Goal: Task Accomplishment & Management: Complete application form

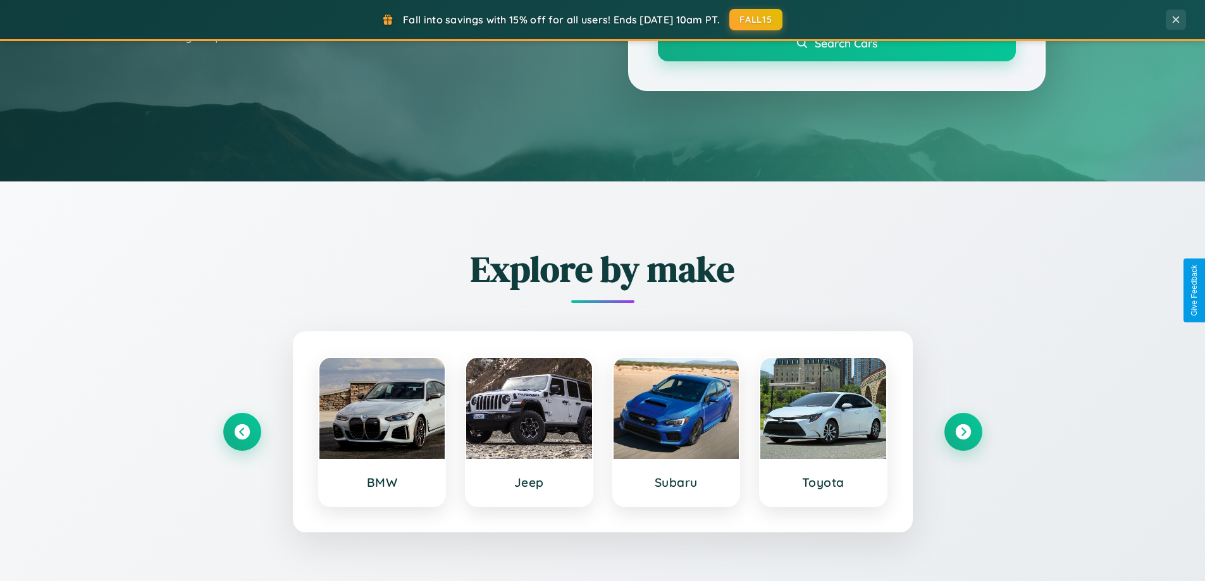
scroll to position [545, 0]
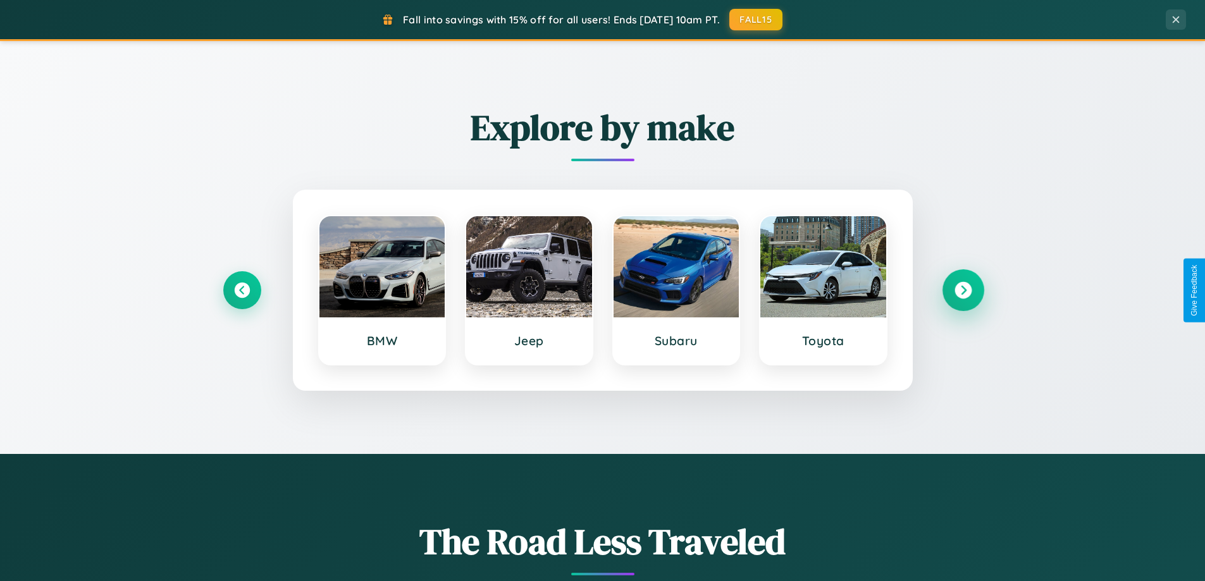
click at [963, 290] on icon at bounding box center [962, 290] width 17 height 17
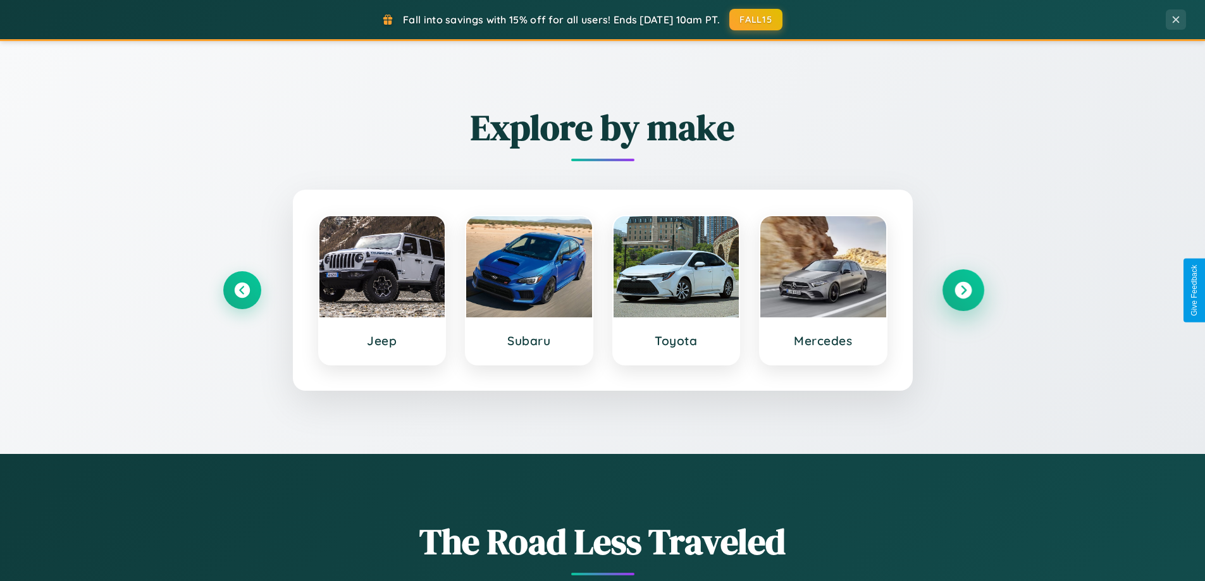
click at [963, 290] on icon at bounding box center [962, 290] width 17 height 17
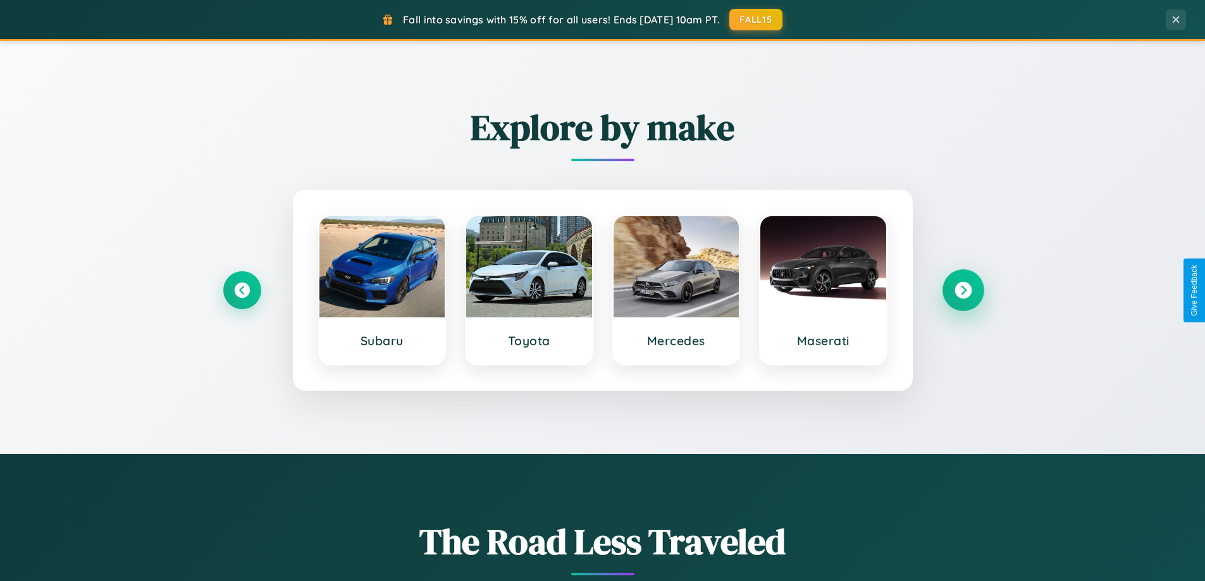
click at [963, 290] on icon at bounding box center [962, 290] width 17 height 17
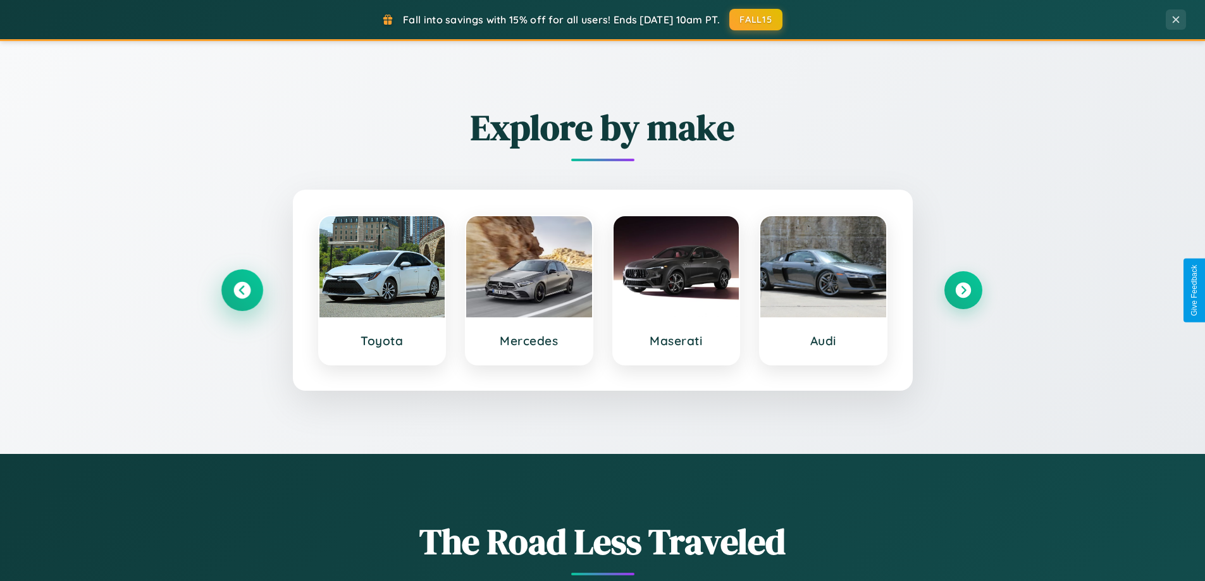
click at [242, 290] on icon at bounding box center [241, 290] width 17 height 17
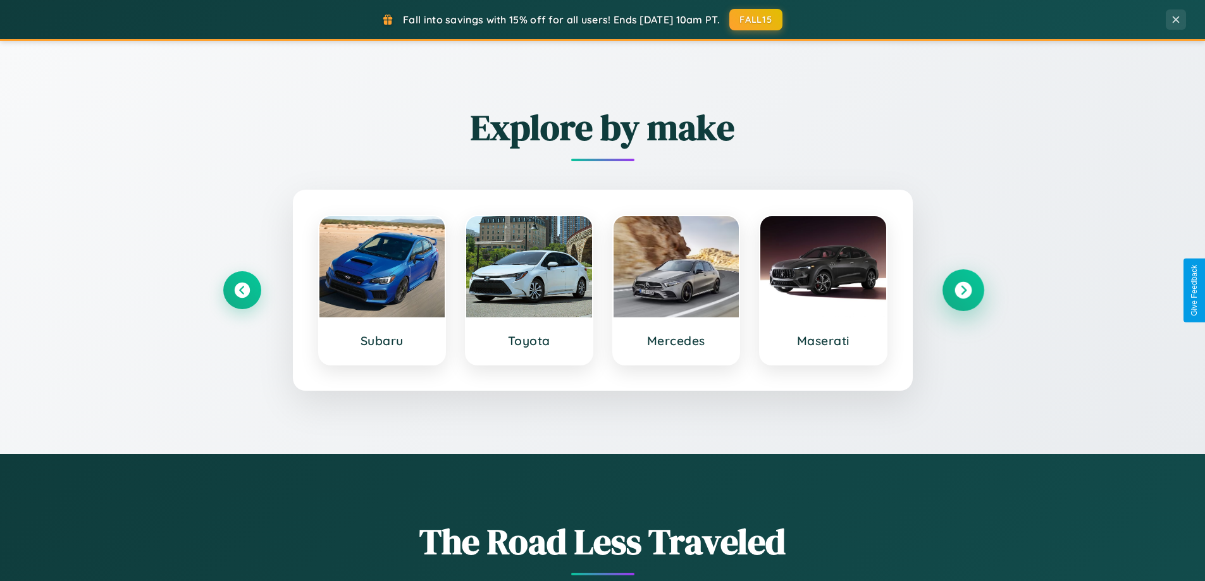
click at [963, 290] on icon at bounding box center [962, 290] width 17 height 17
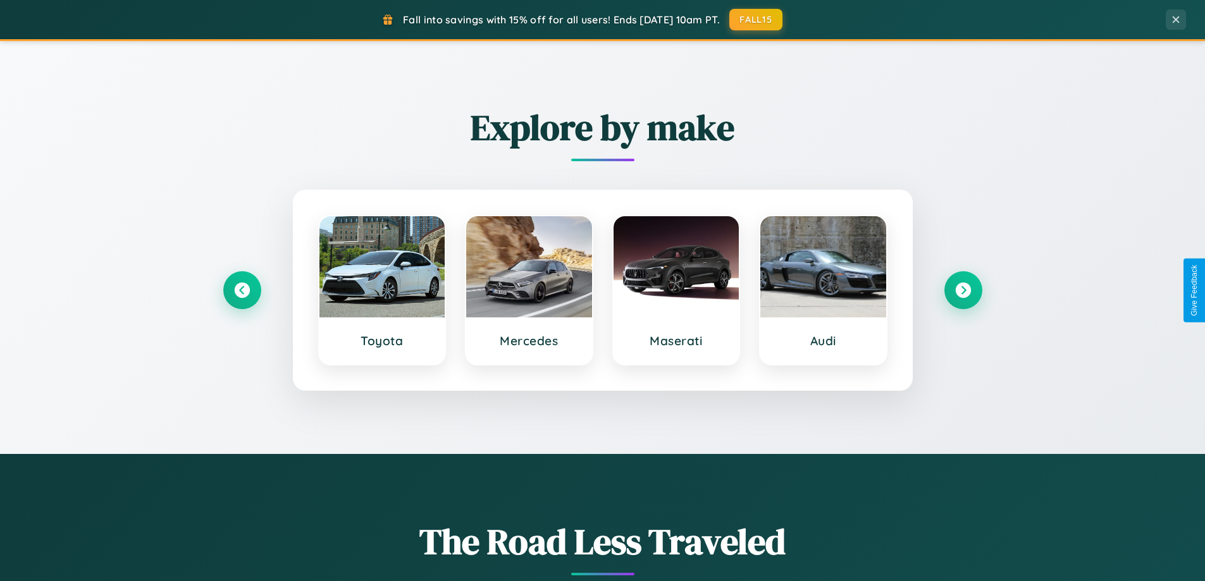
scroll to position [0, 0]
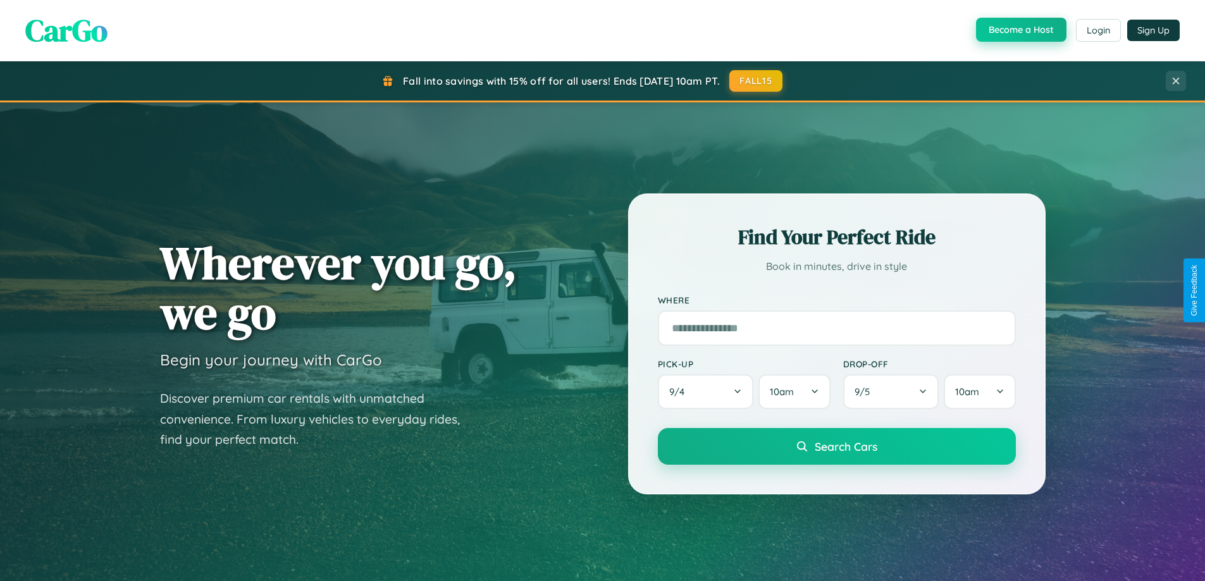
click at [1020, 30] on button "Become a Host" at bounding box center [1021, 30] width 90 height 24
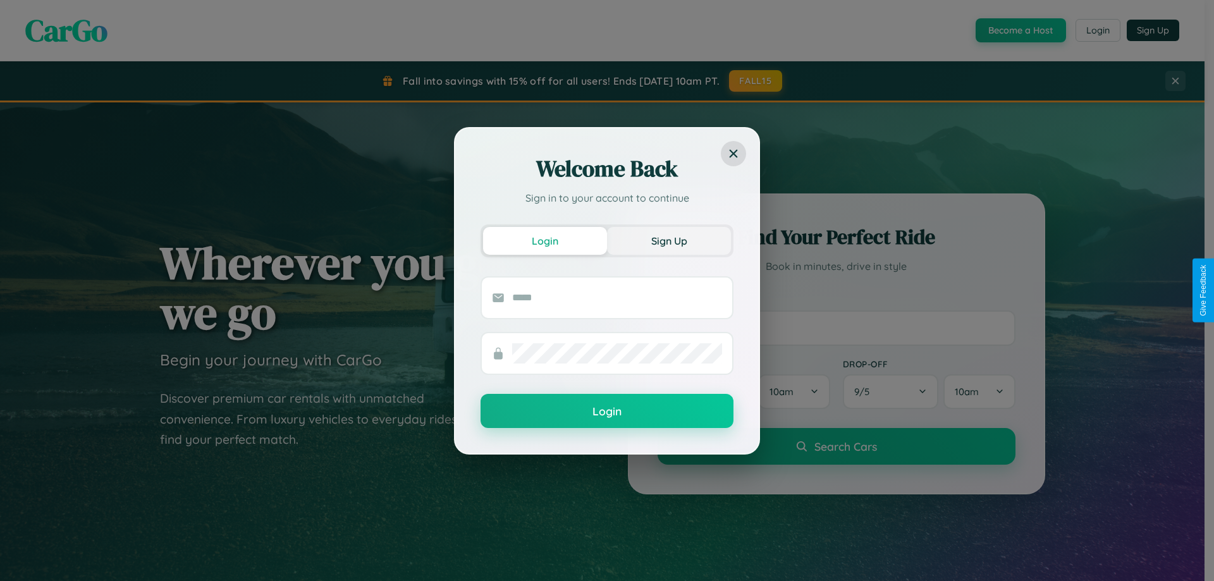
click at [669, 240] on button "Sign Up" at bounding box center [669, 241] width 124 height 28
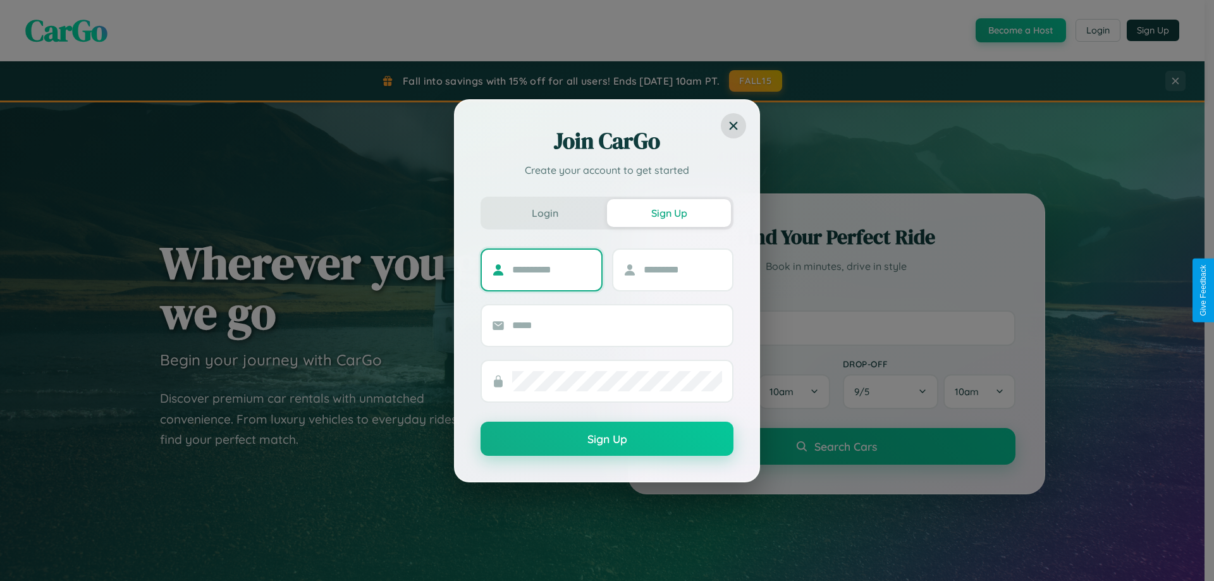
click at [552, 269] on input "text" at bounding box center [551, 270] width 79 height 20
type input "*****"
click at [682, 269] on input "text" at bounding box center [683, 270] width 79 height 20
type input "******"
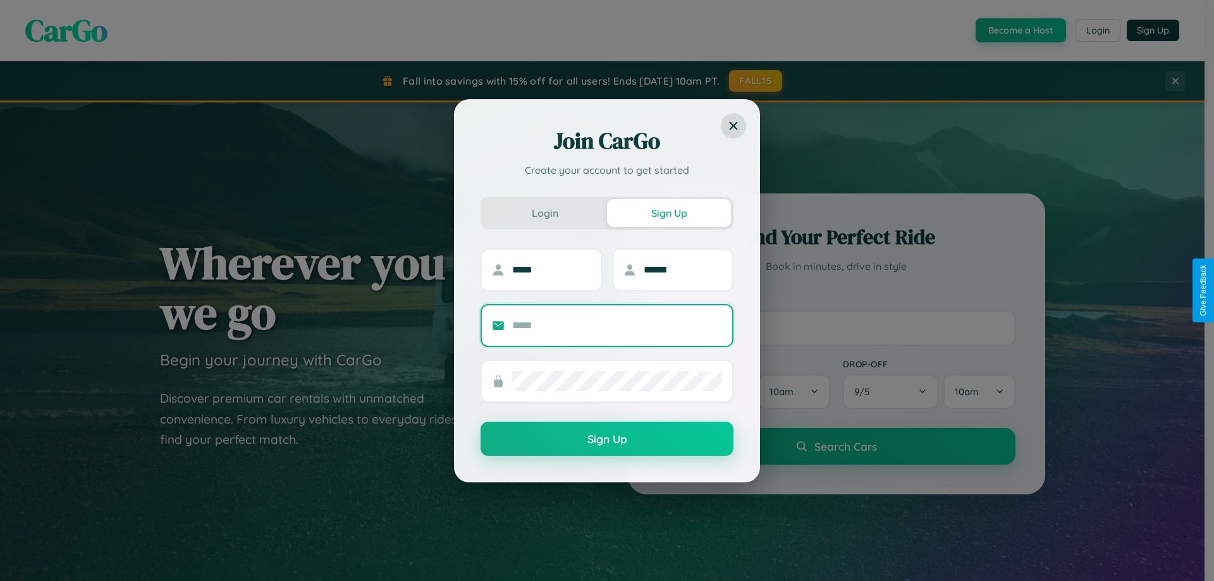
click at [617, 325] on input "text" at bounding box center [617, 326] width 210 height 20
type input "**********"
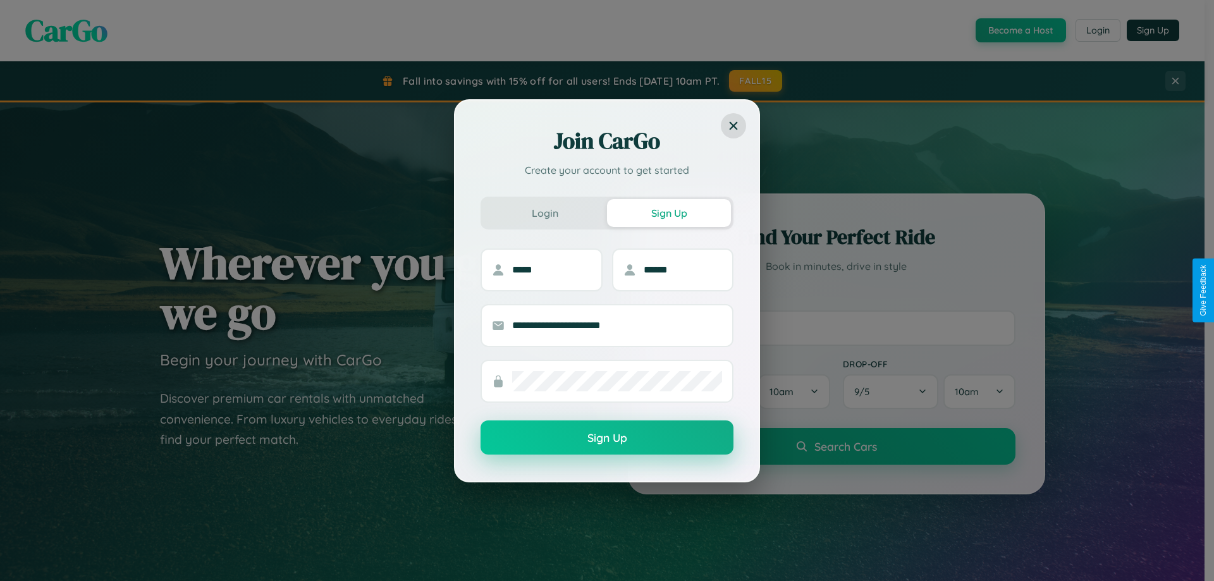
click at [607, 438] on button "Sign Up" at bounding box center [607, 438] width 253 height 34
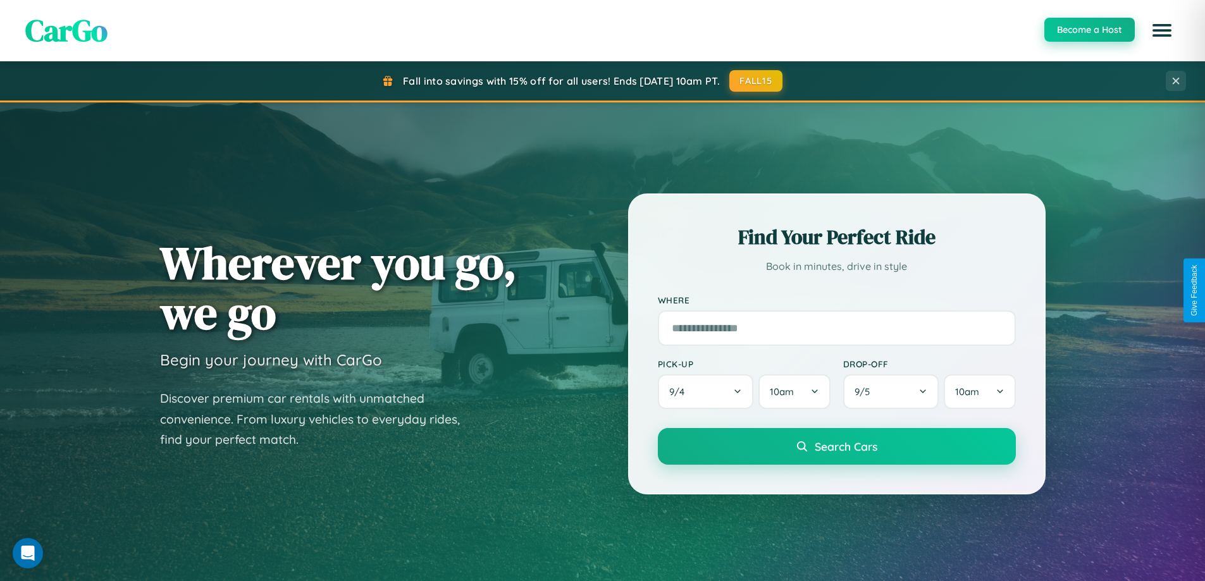
click at [1089, 30] on button "Become a Host" at bounding box center [1089, 30] width 90 height 24
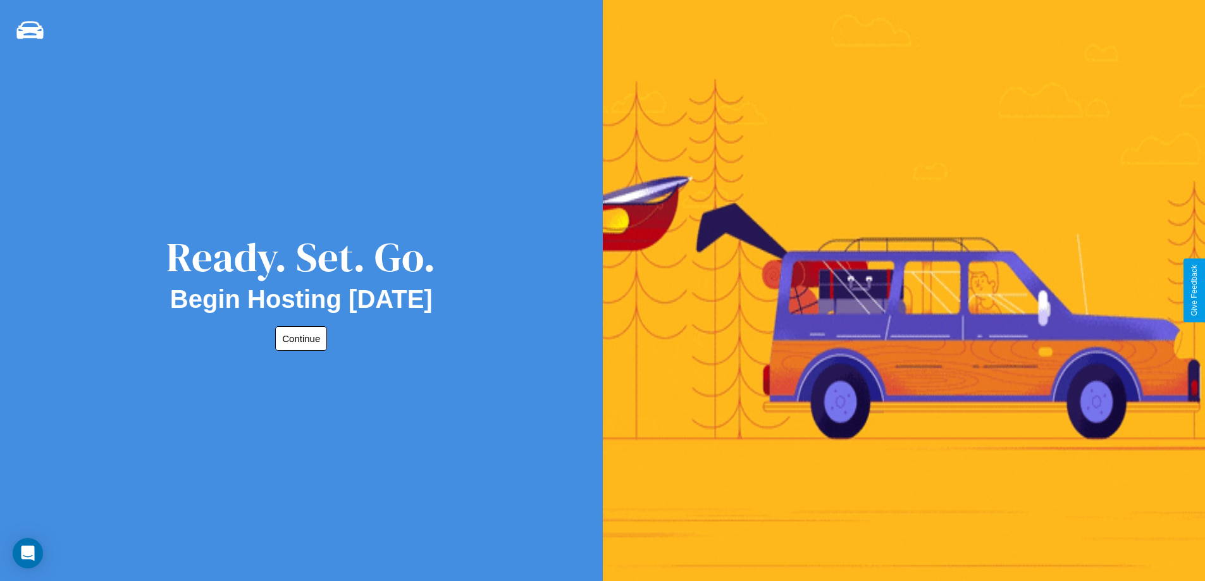
click at [299, 338] on button "Continue" at bounding box center [301, 338] width 52 height 25
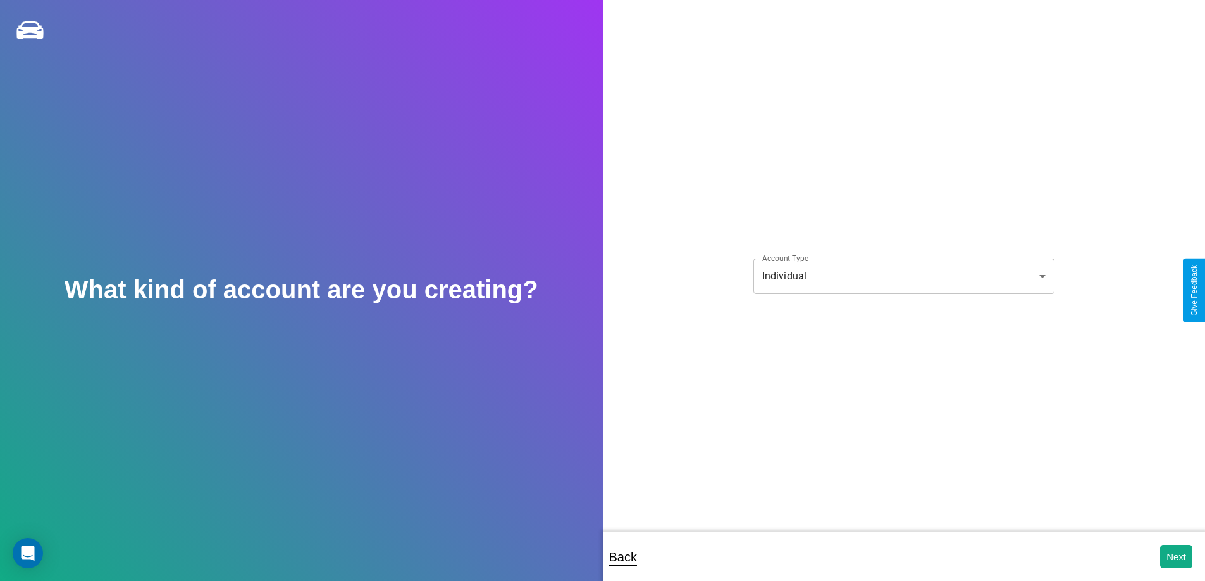
click at [903, 276] on body "**********" at bounding box center [602, 299] width 1205 height 598
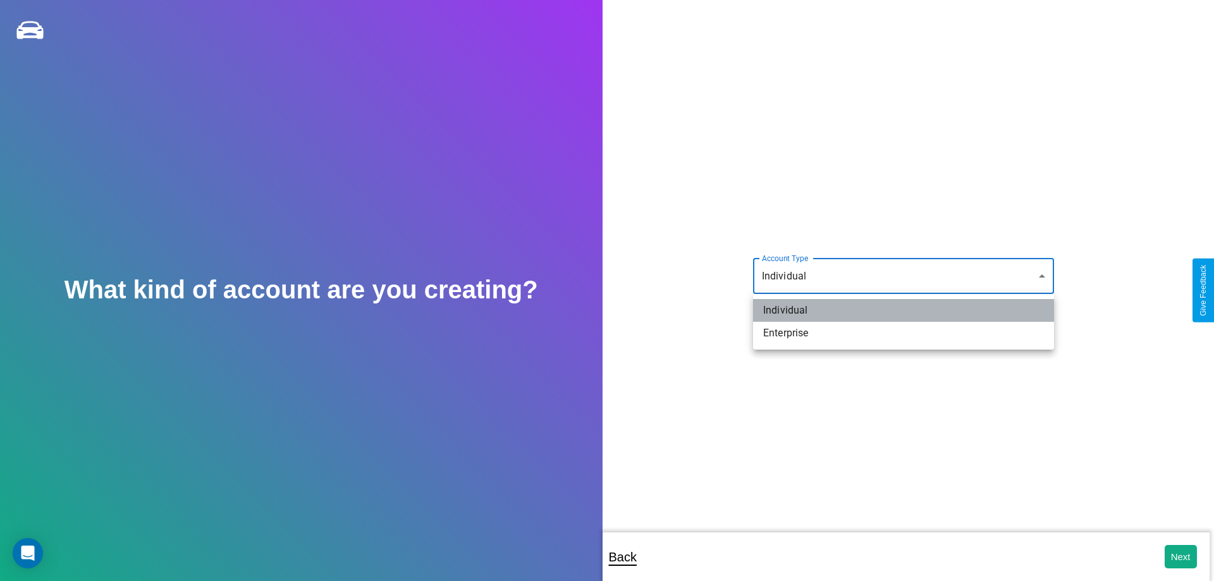
click at [904, 311] on li "Individual" at bounding box center [903, 310] width 301 height 23
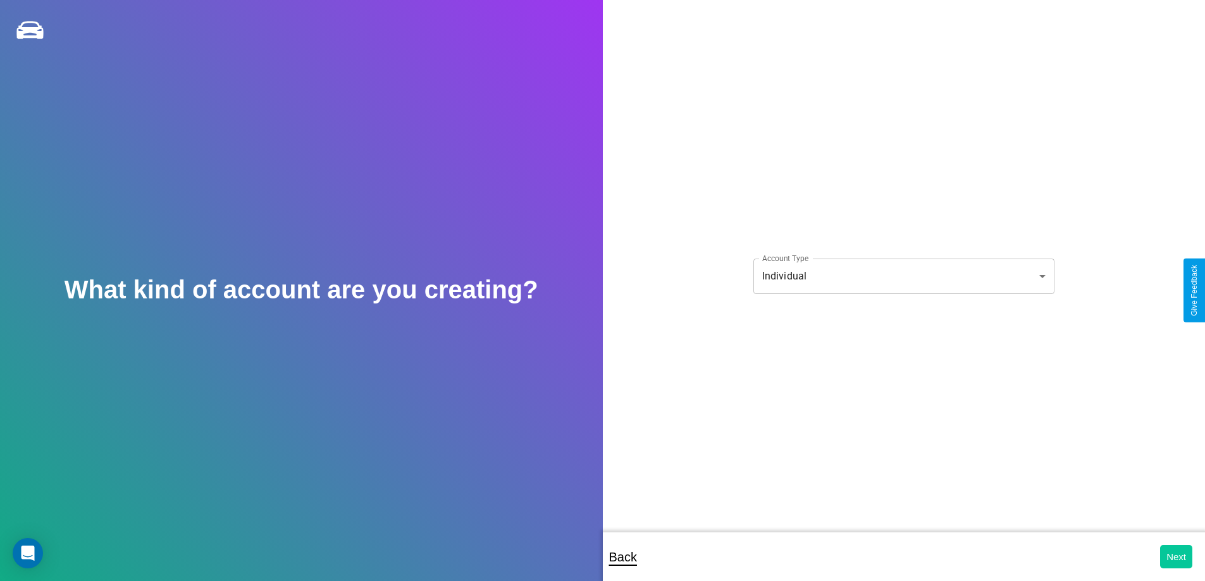
click at [1176, 557] on button "Next" at bounding box center [1176, 556] width 32 height 23
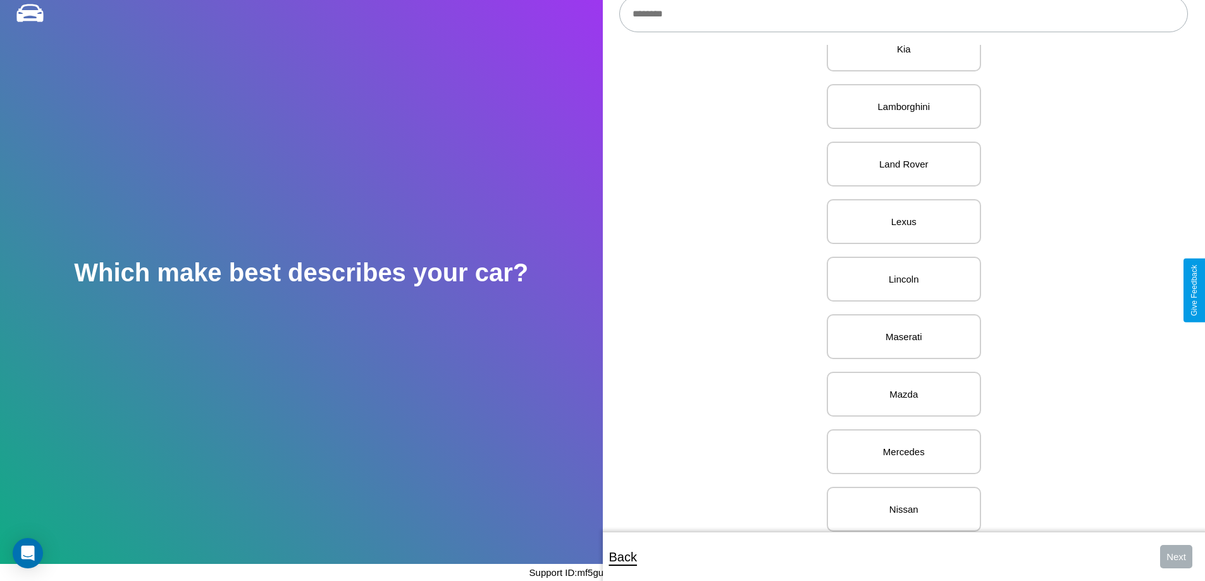
scroll to position [1556, 0]
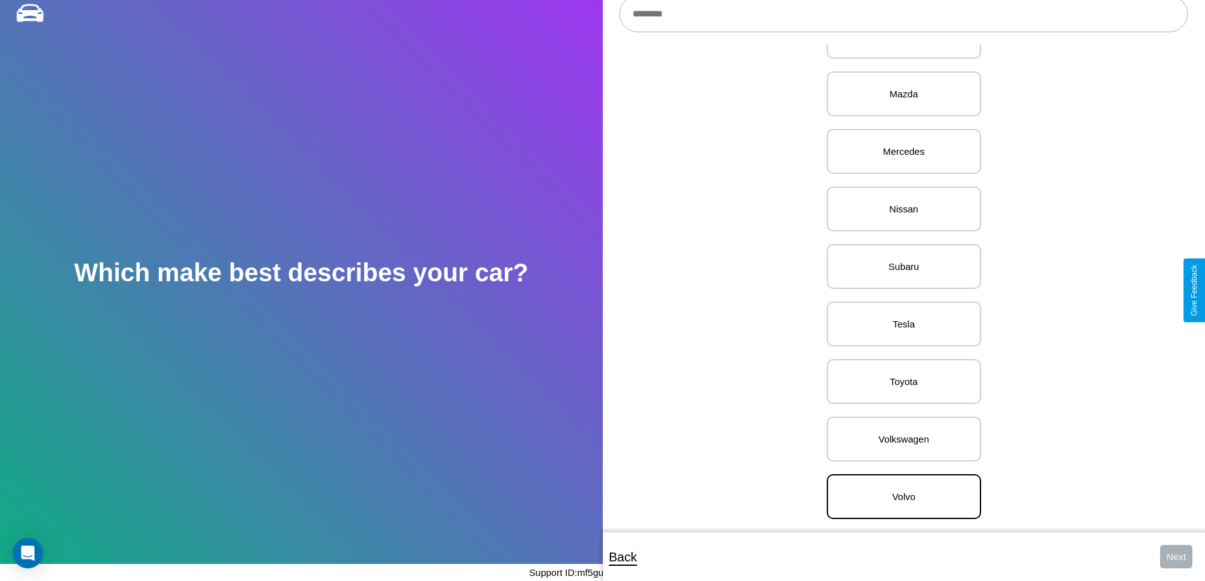
click at [899, 488] on p "Volvo" at bounding box center [904, 496] width 126 height 17
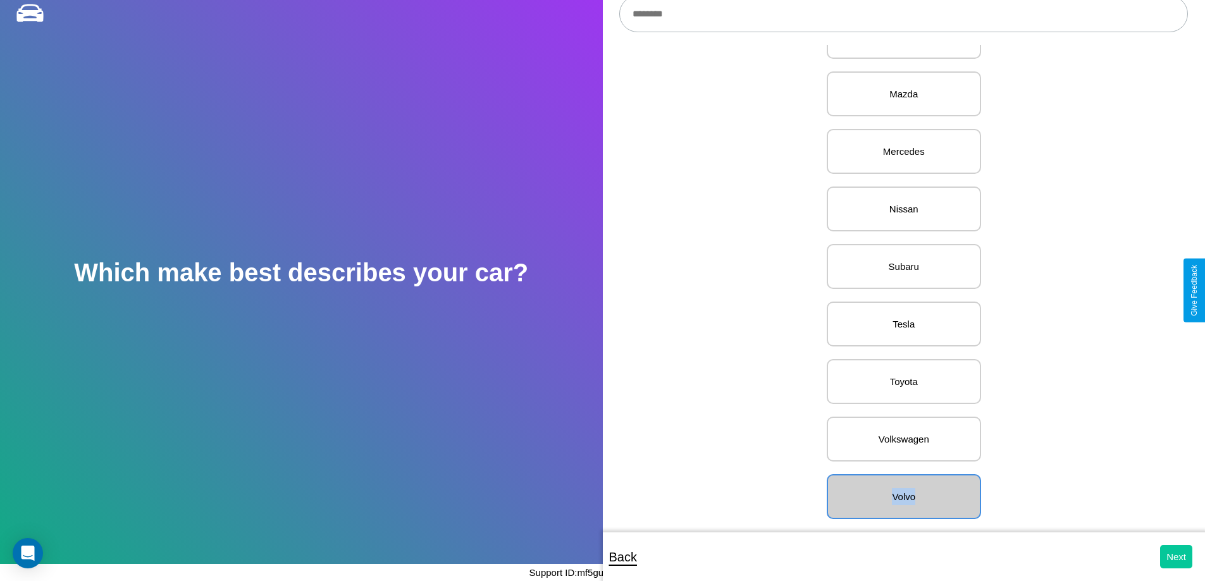
click at [1176, 557] on button "Next" at bounding box center [1176, 556] width 32 height 23
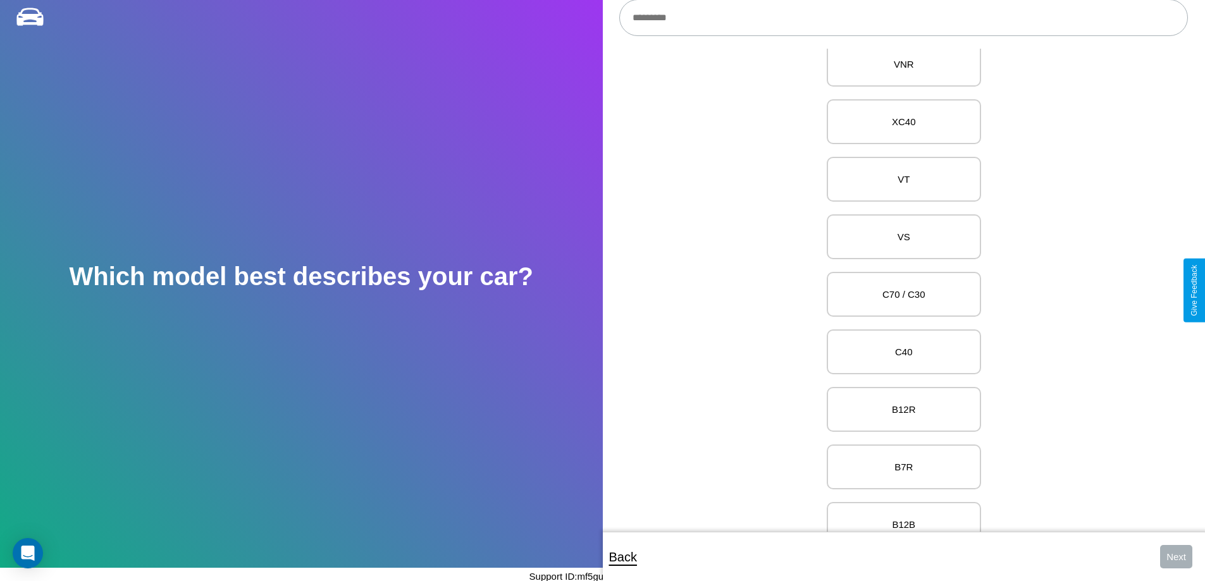
scroll to position [3886, 0]
click at [899, 290] on p "C70 / C30" at bounding box center [904, 289] width 126 height 17
click at [1176, 557] on button "Next" at bounding box center [1176, 556] width 32 height 23
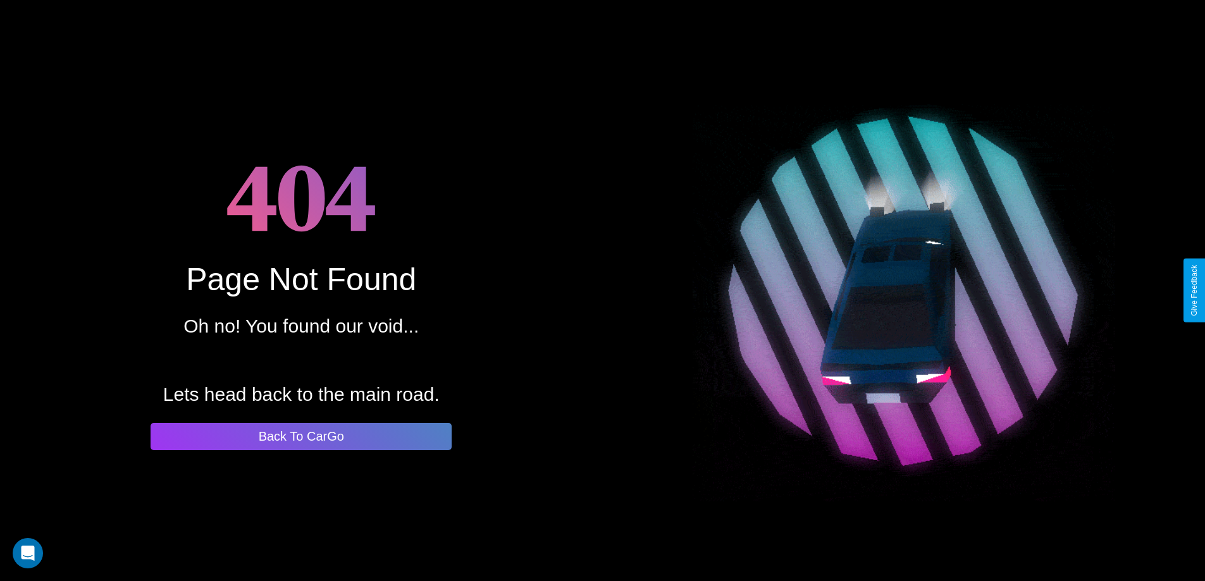
click at [301, 436] on button "Back To CarGo" at bounding box center [301, 436] width 301 height 27
